Goal: Information Seeking & Learning: Learn about a topic

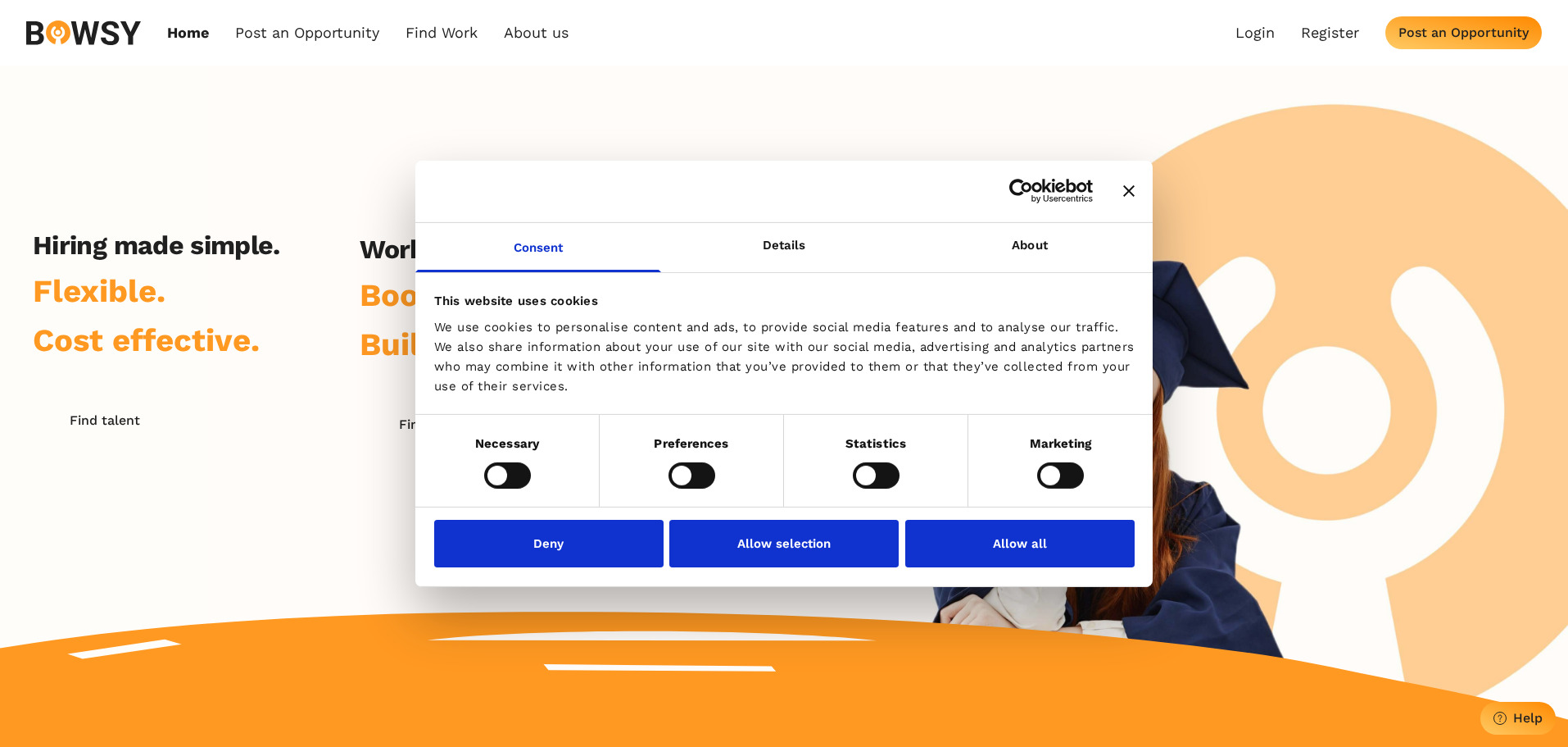
click at [559, 17] on div "Home Post an Opportunity Bowsy Projects Post Work Find Work How it Works Regist…" at bounding box center [784, 33] width 1568 height 65
click at [550, 42] on div "Home Post an Opportunity Bowsy Projects Post Work Find Work How it Works Regist…" at bounding box center [297, 33] width 543 height 24
click at [542, 26] on link "About us" at bounding box center [536, 32] width 64 height 18
click at [565, 64] on link "Who we are" at bounding box center [592, 70] width 171 height 28
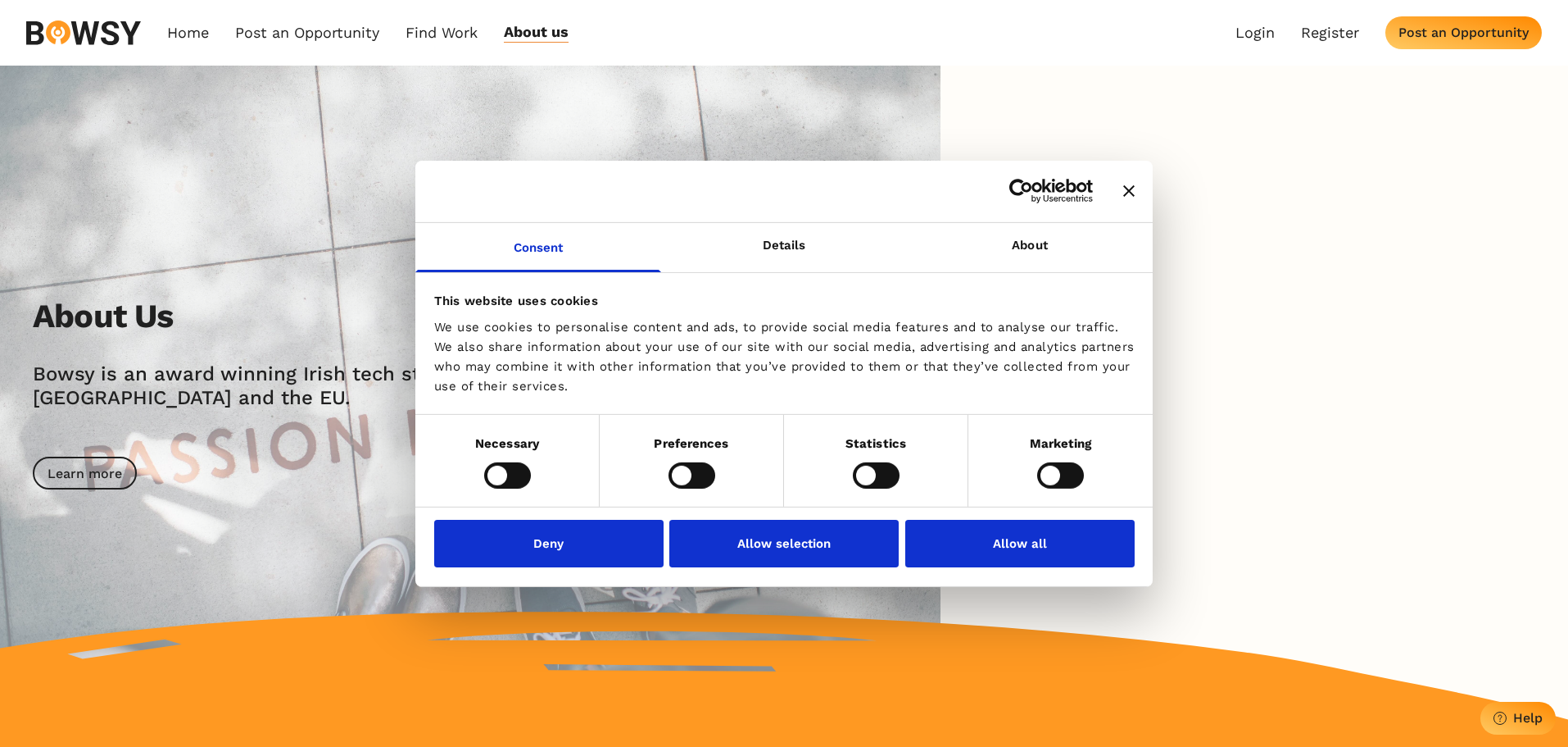
click at [1135, 194] on div at bounding box center [784, 190] width 737 height 62
click at [1127, 186] on icon "Close banner" at bounding box center [1129, 191] width 11 height 11
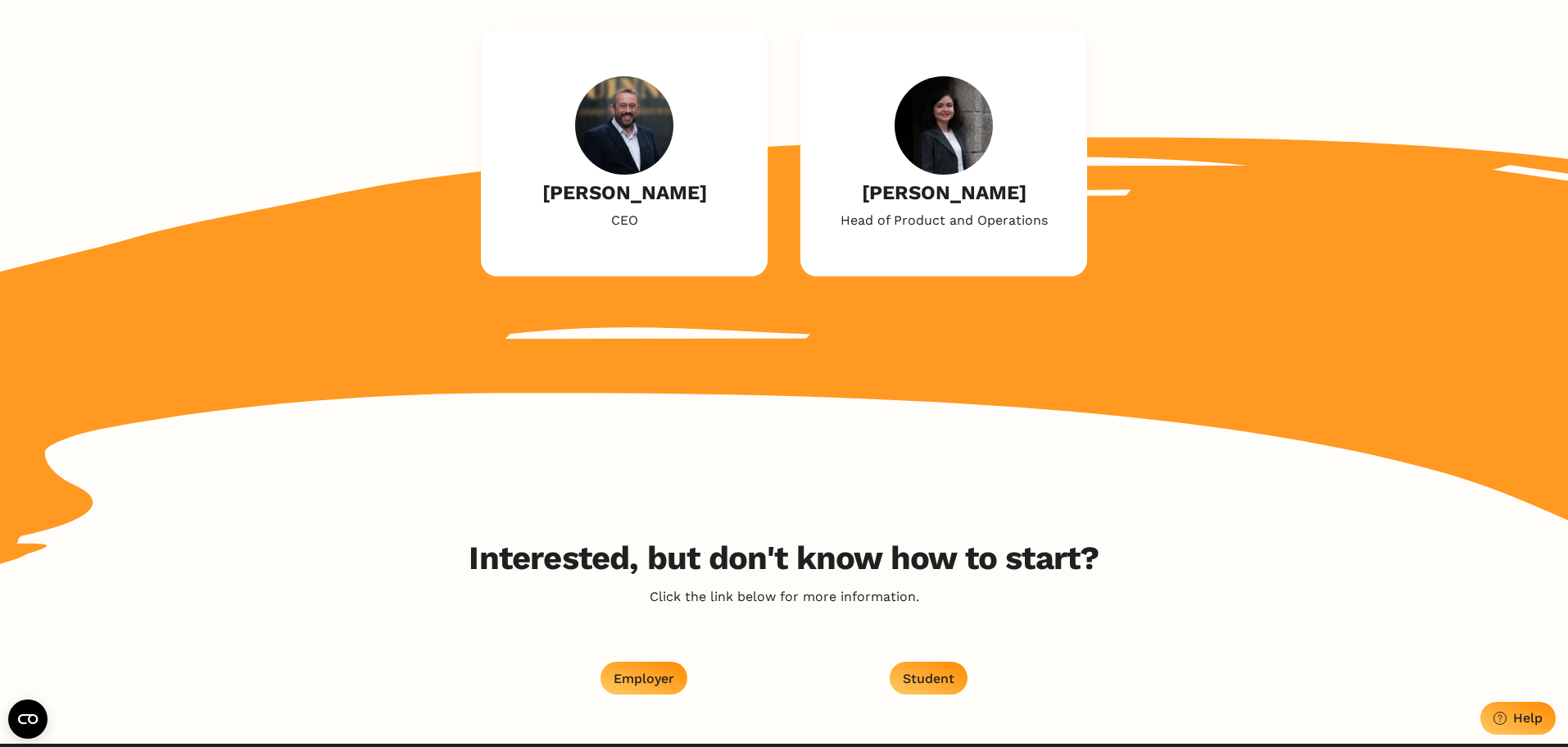
scroll to position [2180, 0]
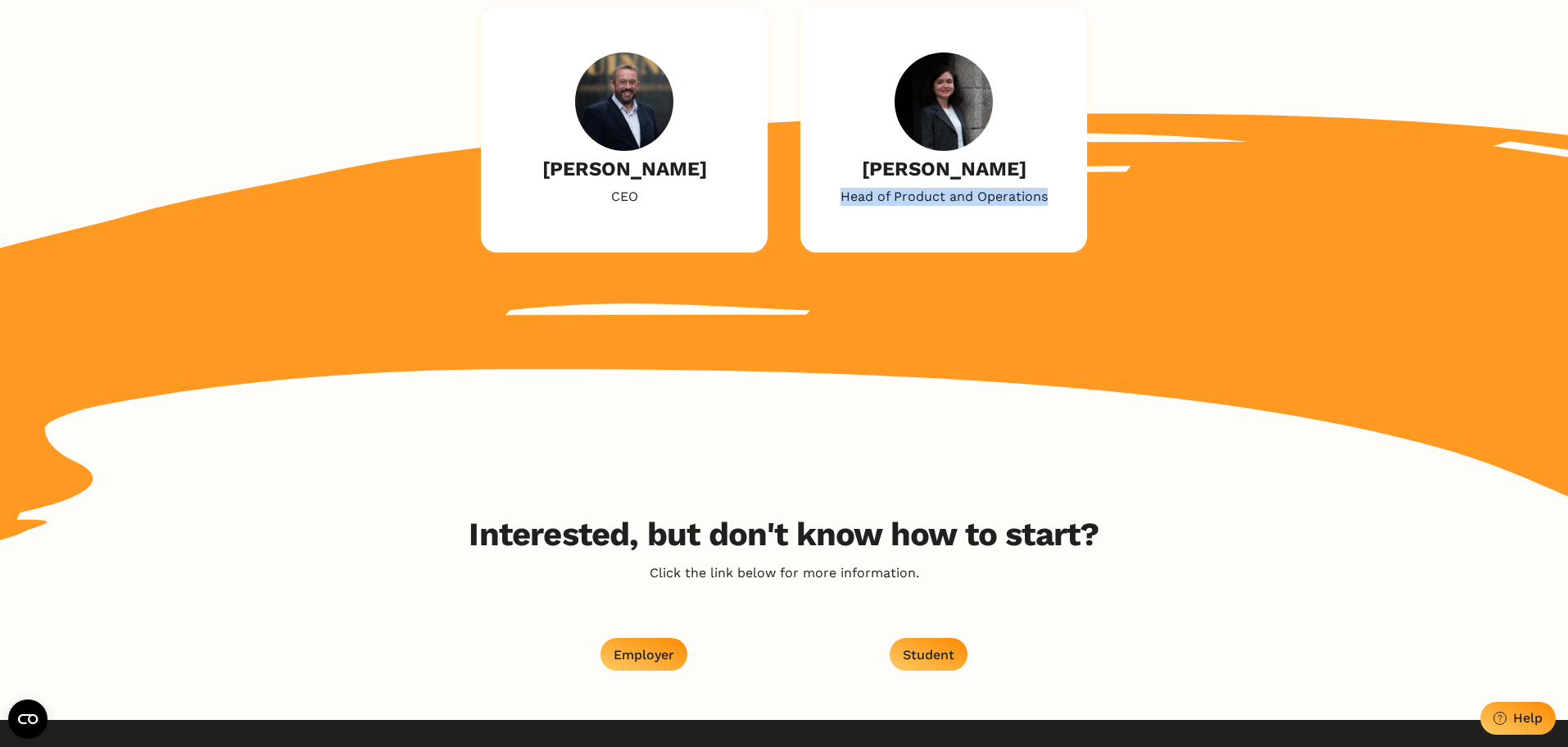
drag, startPoint x: 839, startPoint y: 193, endPoint x: 1063, endPoint y: 184, distance: 224.2
click at [1063, 184] on div "[PERSON_NAME] Head of Product and Operations" at bounding box center [944, 130] width 287 height 246
copy p "Head of Product and Operations"
